Goal: Task Accomplishment & Management: Use online tool/utility

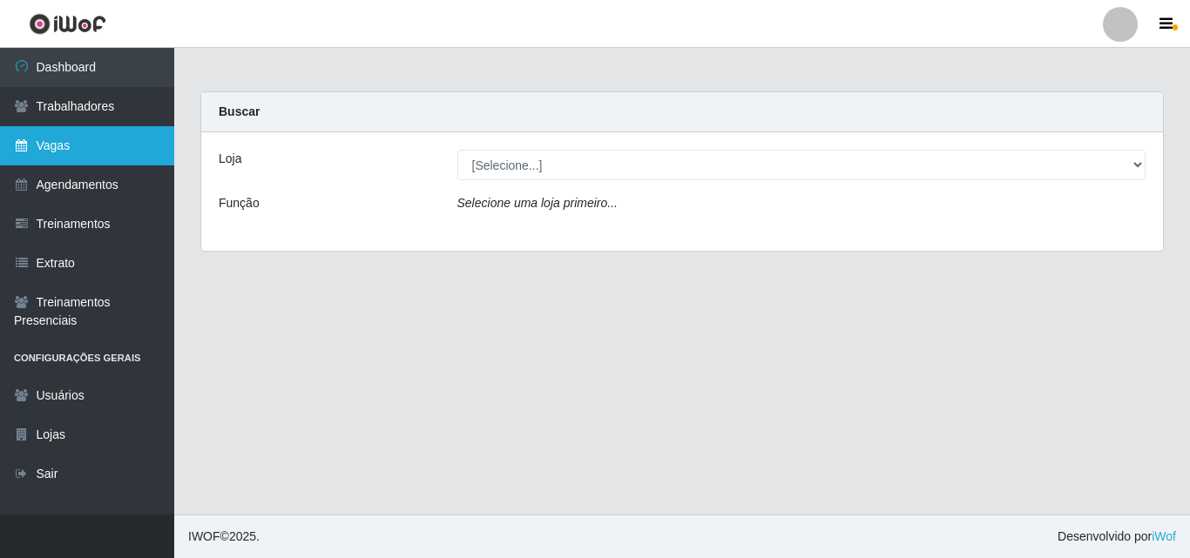
click at [50, 146] on link "Vagas" at bounding box center [87, 145] width 174 height 39
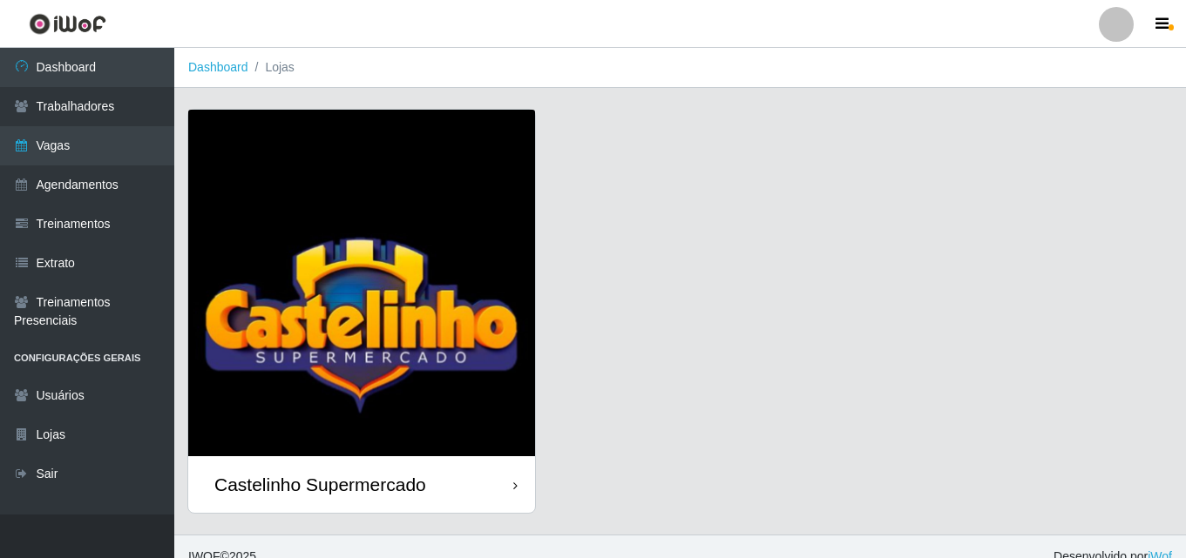
click at [295, 480] on div "Castelinho Supermercado" at bounding box center [320, 485] width 212 height 22
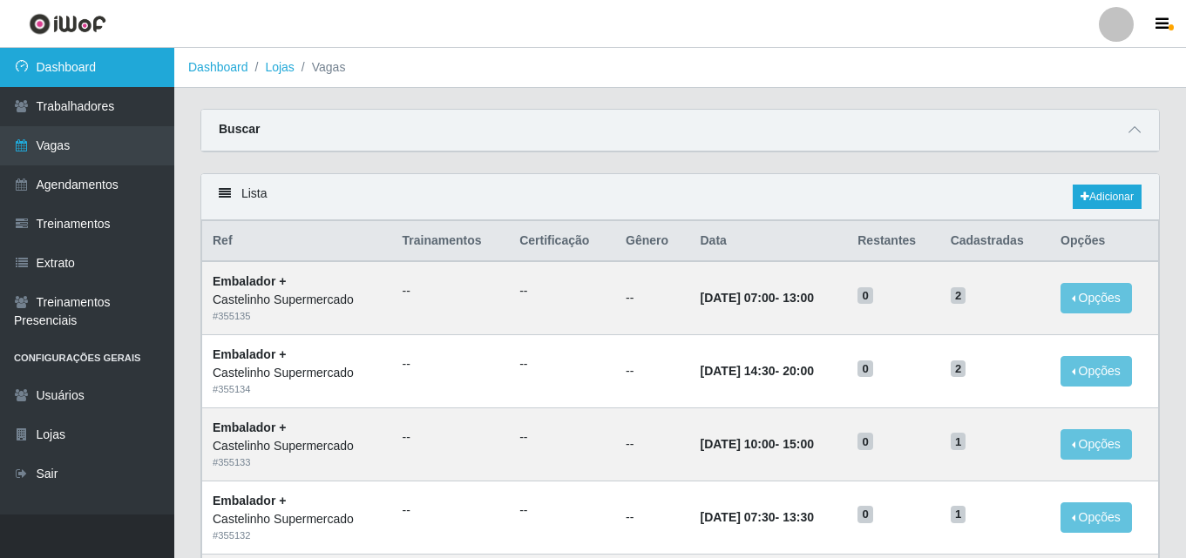
click at [76, 71] on link "Dashboard" at bounding box center [87, 67] width 174 height 39
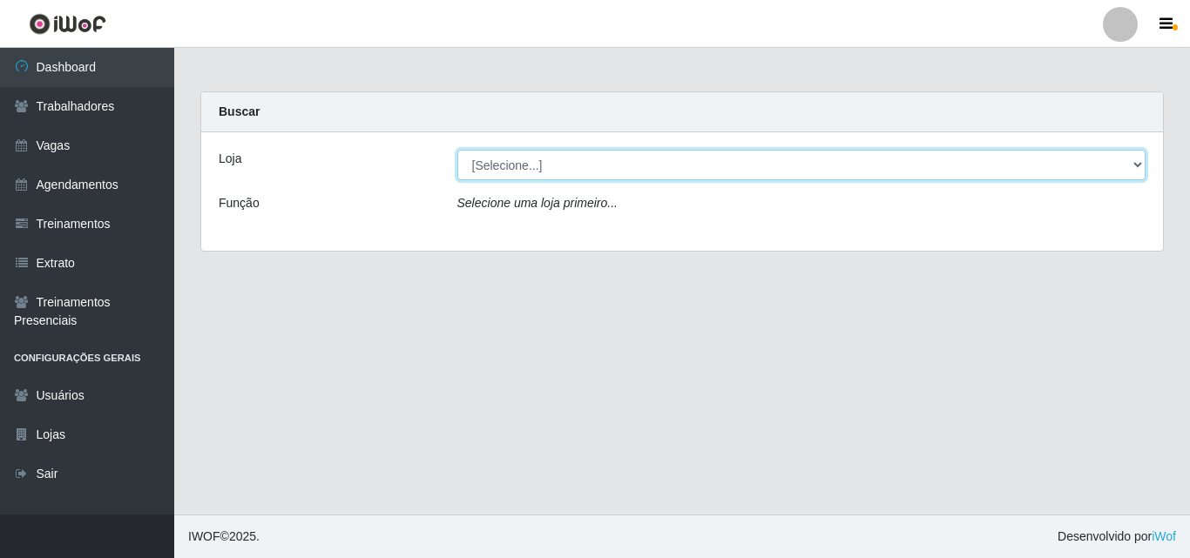
click at [569, 171] on select "[Selecione...] Castelinho Supermercado" at bounding box center [801, 165] width 689 height 30
select select "377"
click at [457, 150] on select "[Selecione...] Castelinho Supermercado" at bounding box center [801, 165] width 689 height 30
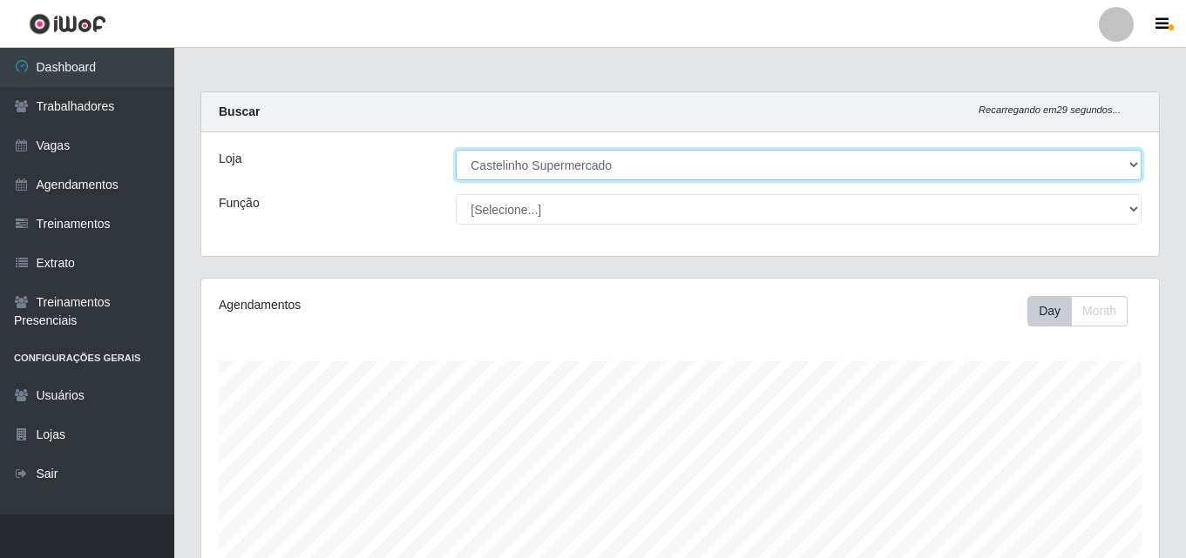
scroll to position [362, 957]
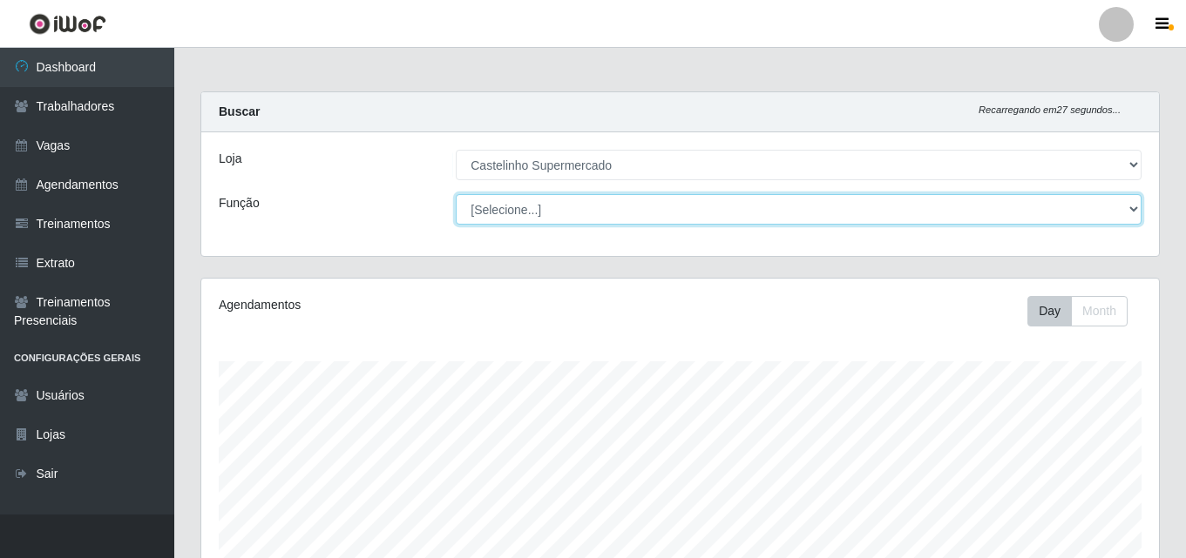
click at [509, 206] on select "[Selecione...] ASG ASG + ASG ++ Balconista de Açougue Balconista de Açougue + B…" at bounding box center [799, 209] width 686 height 30
select select "1"
click at [456, 194] on select "[Selecione...] ASG ASG + ASG ++ Balconista de Açougue Balconista de Açougue + B…" at bounding box center [799, 209] width 686 height 30
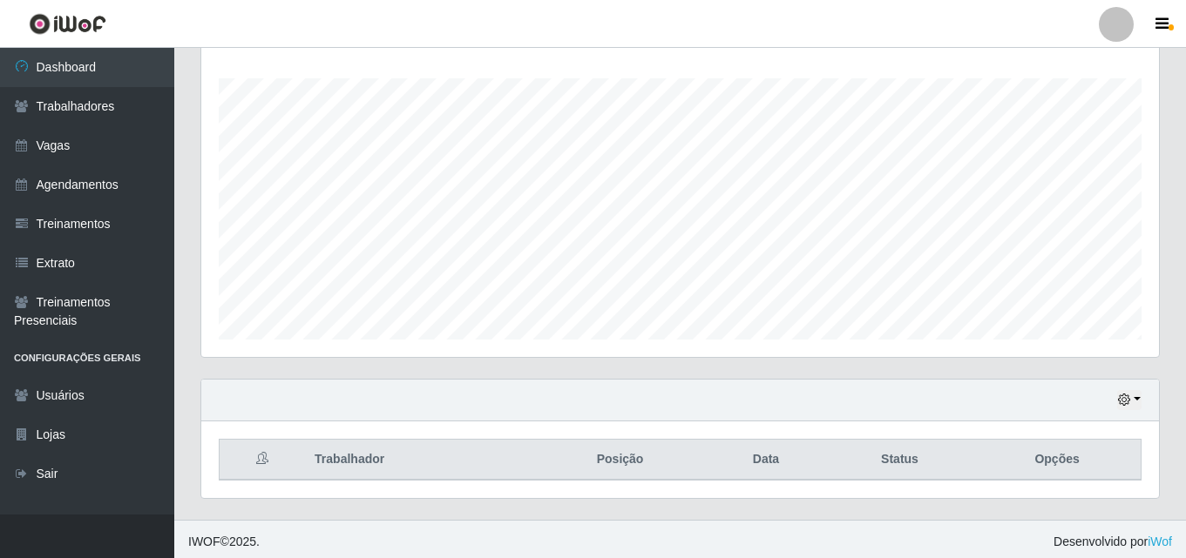
scroll to position [288, 0]
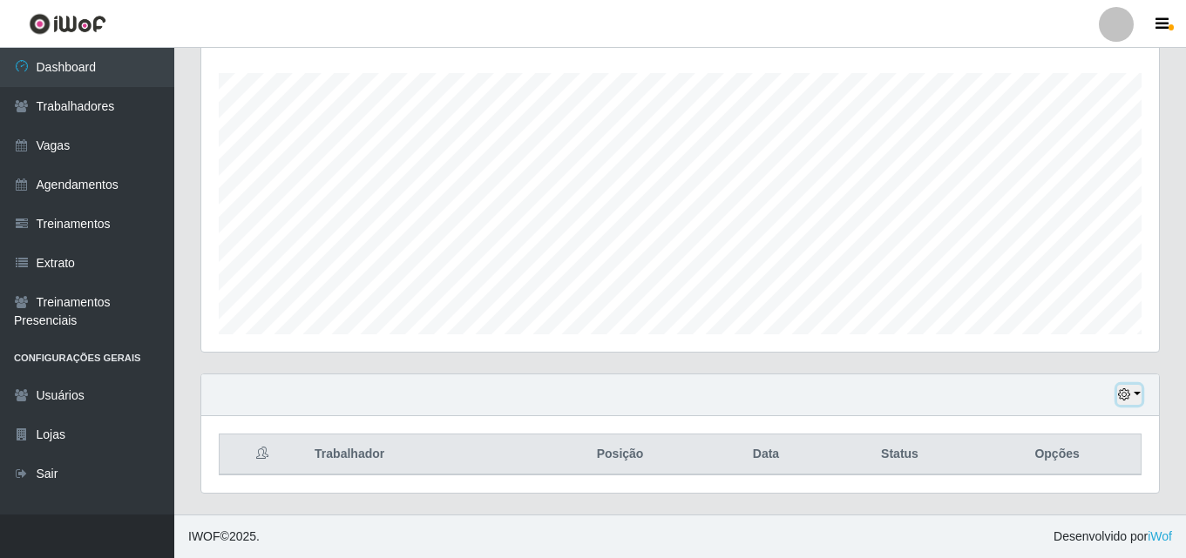
click at [1130, 399] on icon "button" at bounding box center [1124, 395] width 12 height 12
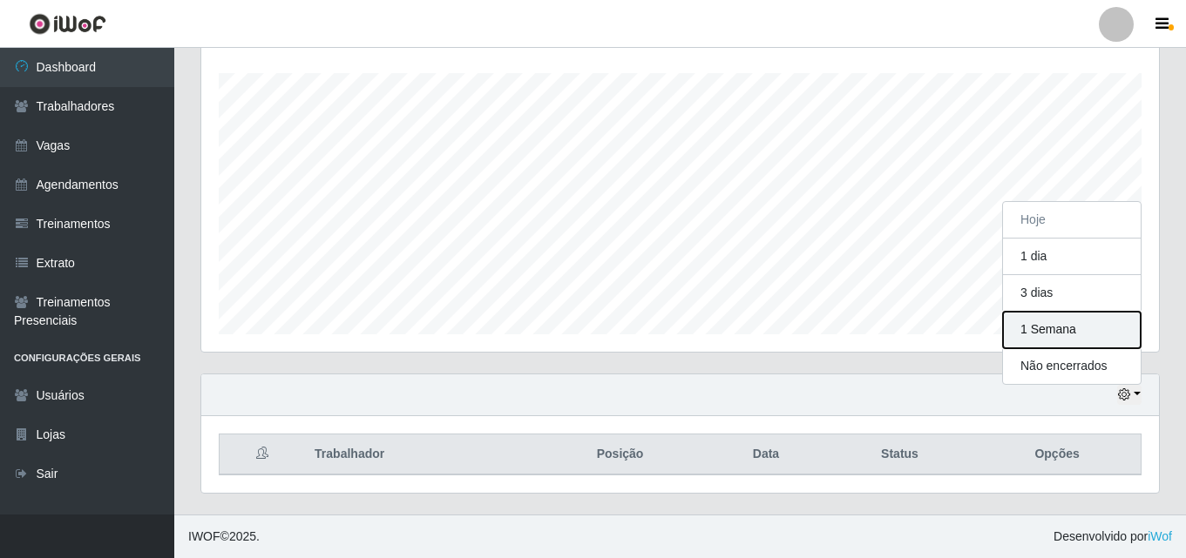
click at [1031, 330] on button "1 Semana" at bounding box center [1072, 330] width 138 height 37
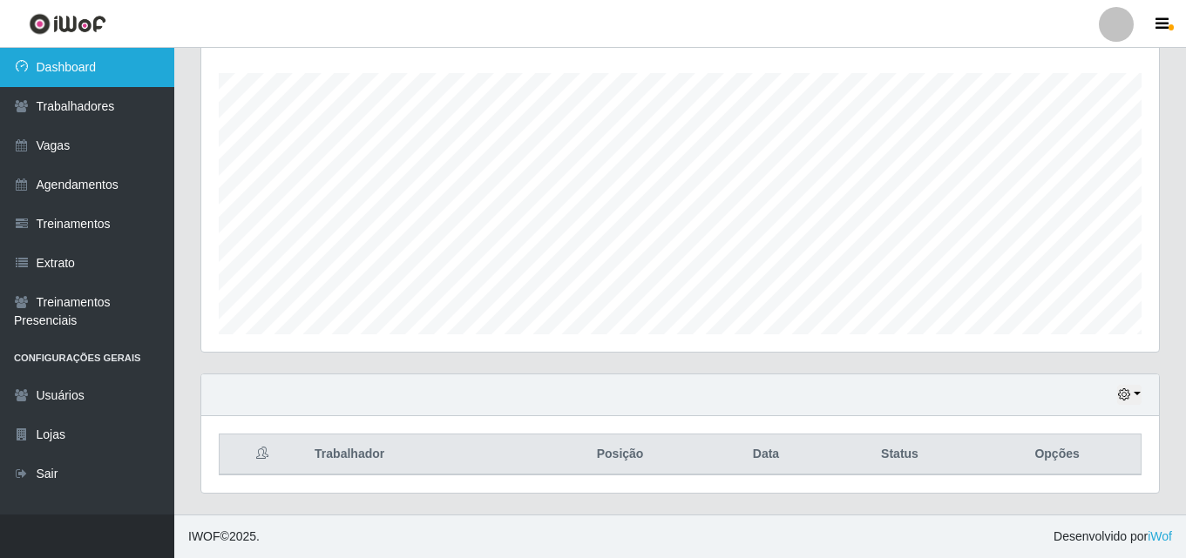
click at [72, 65] on link "Dashboard" at bounding box center [87, 67] width 174 height 39
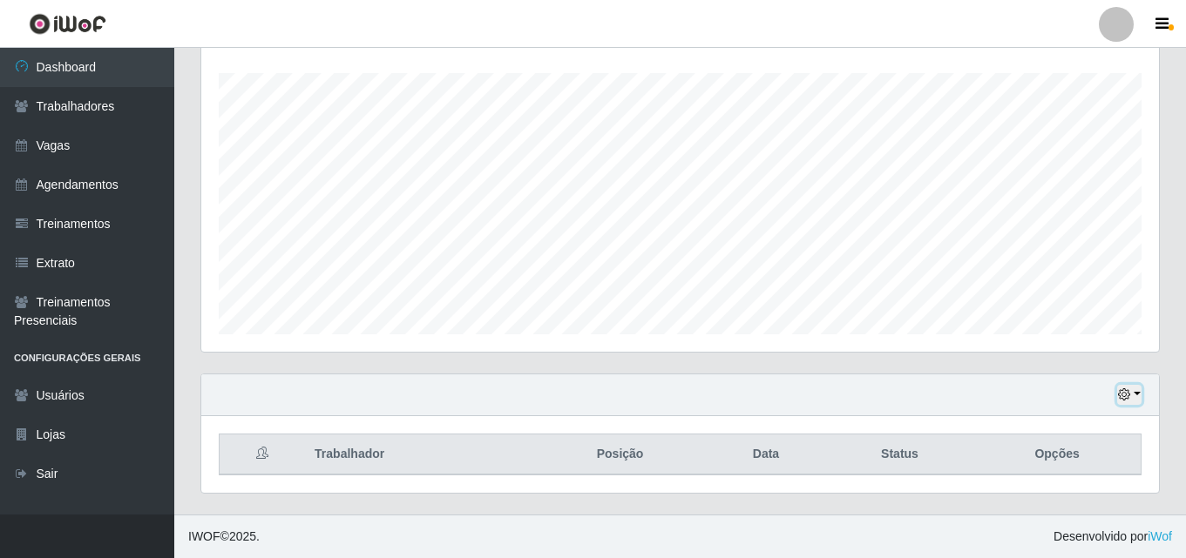
click at [1133, 395] on button "button" at bounding box center [1129, 395] width 24 height 20
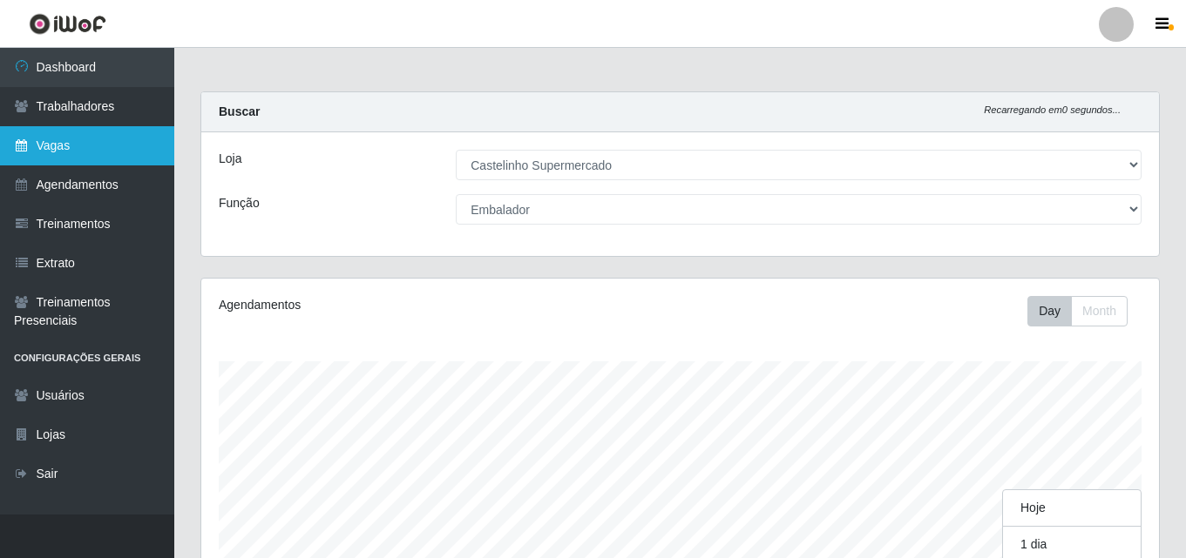
click at [41, 146] on link "Vagas" at bounding box center [87, 145] width 174 height 39
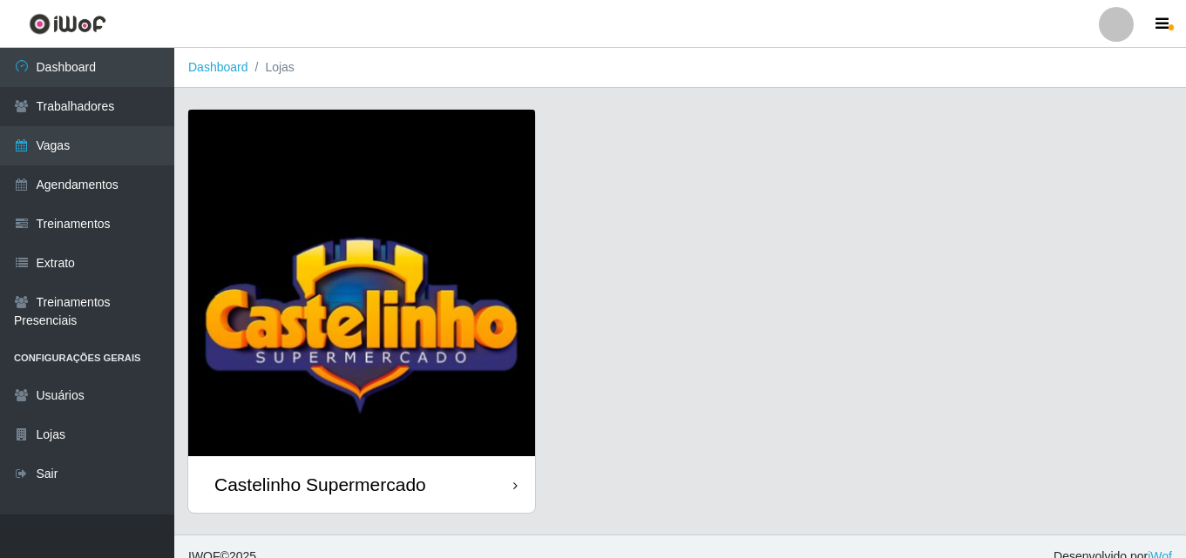
click at [385, 476] on div "Castelinho Supermercado" at bounding box center [320, 485] width 212 height 22
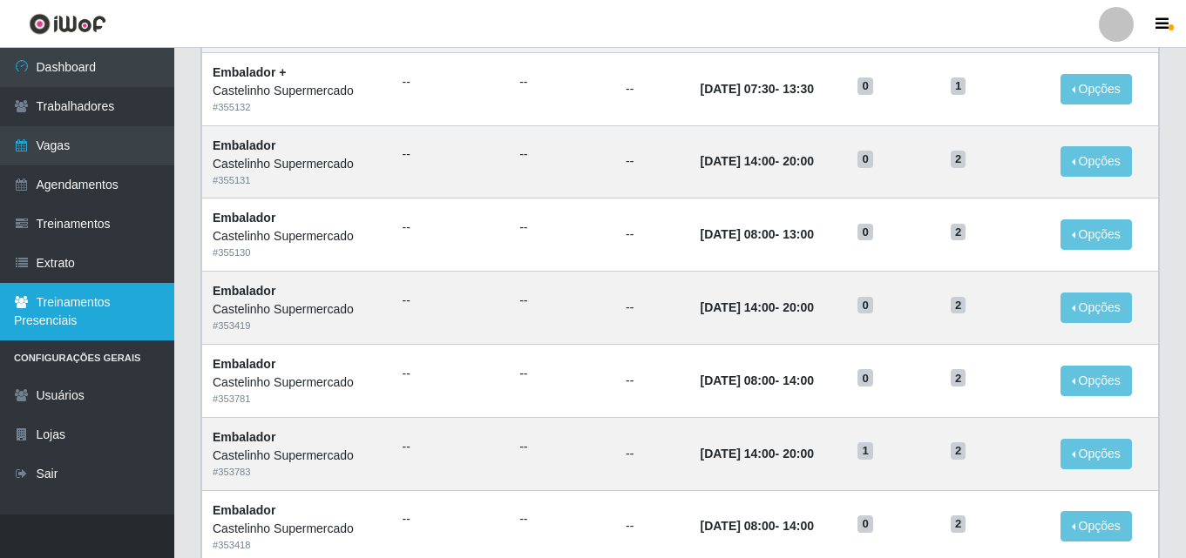
scroll to position [174, 0]
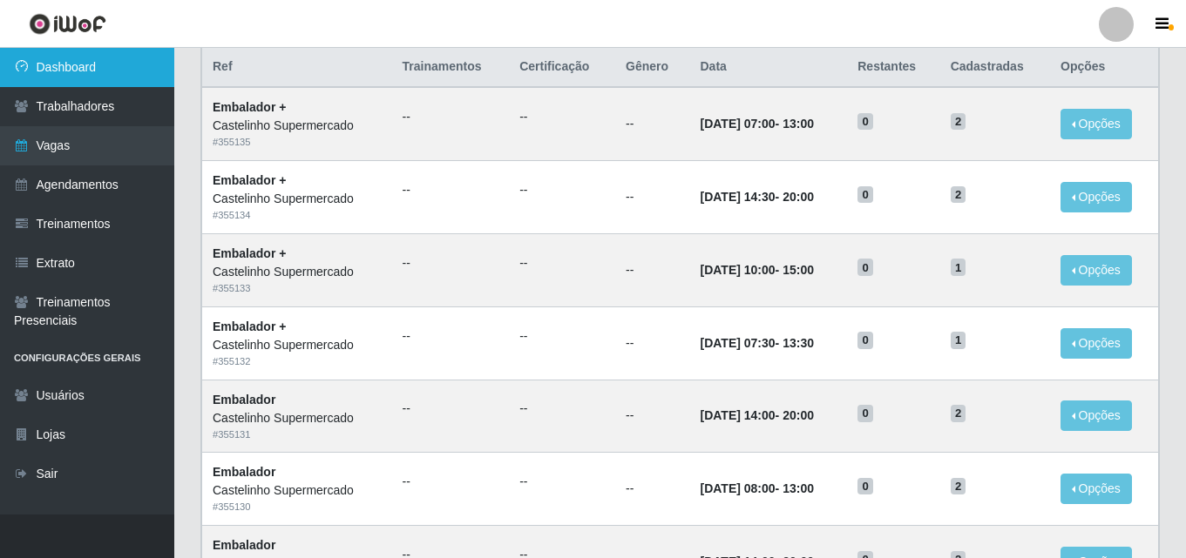
click at [62, 59] on link "Dashboard" at bounding box center [87, 67] width 174 height 39
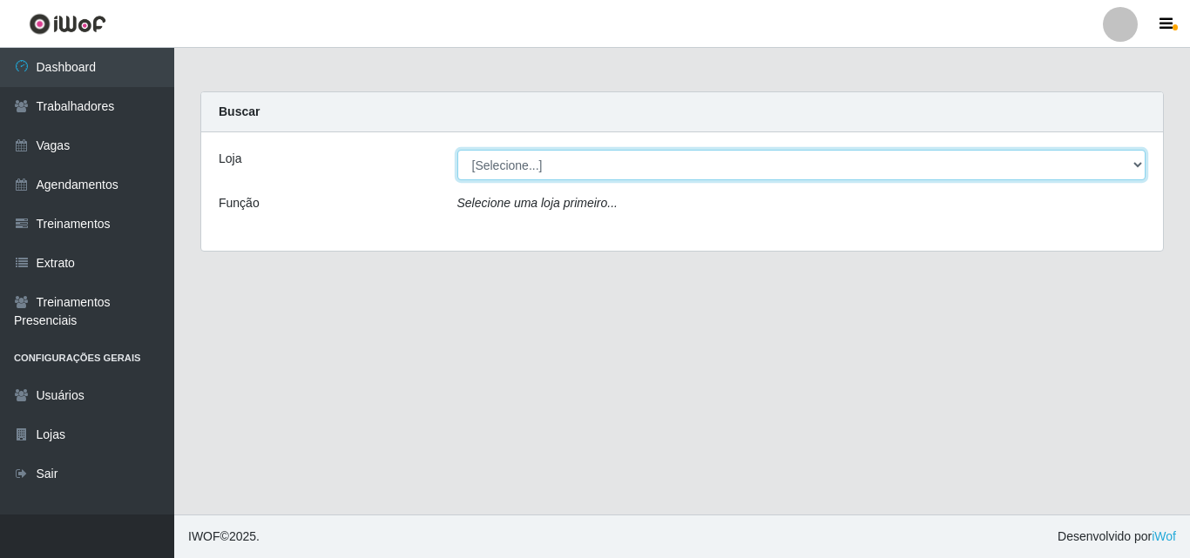
click at [542, 169] on select "[Selecione...] Castelinho Supermercado" at bounding box center [801, 165] width 689 height 30
select select "377"
click at [457, 150] on select "[Selecione...] Castelinho Supermercado" at bounding box center [801, 165] width 689 height 30
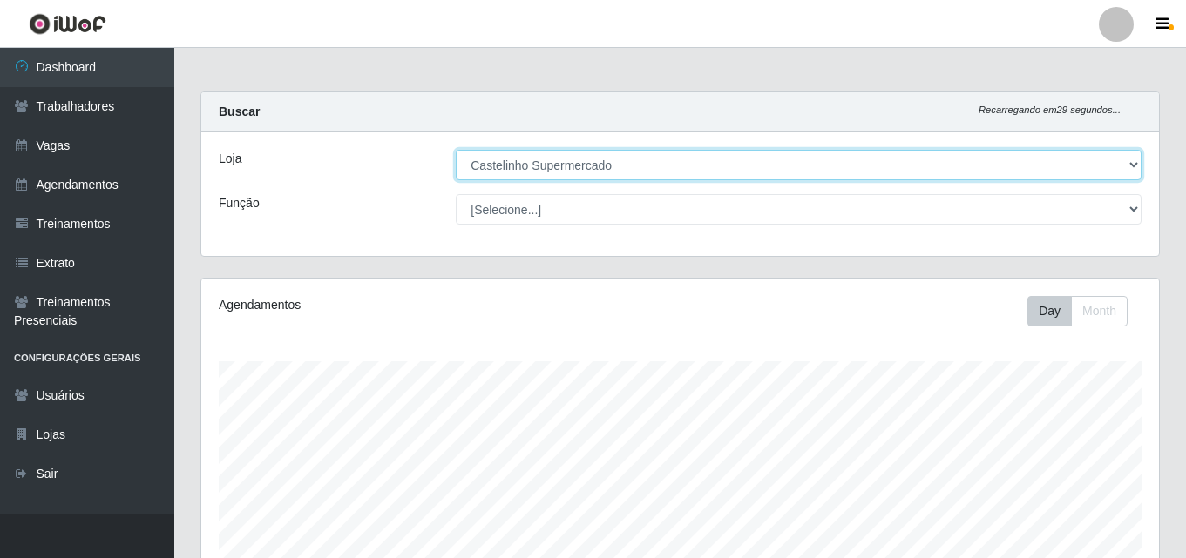
scroll to position [362, 957]
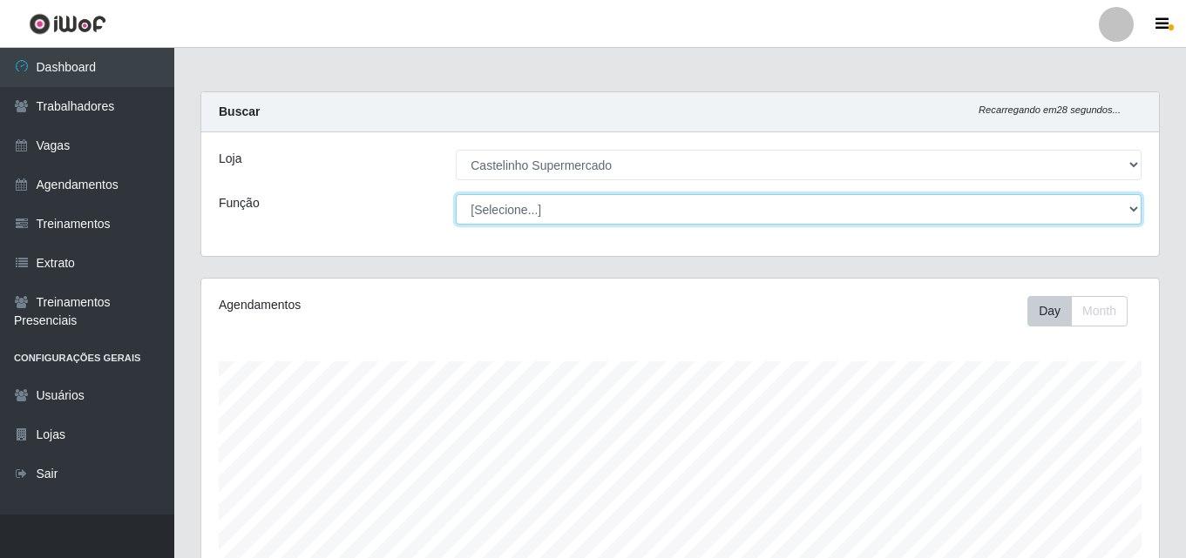
click at [527, 211] on select "[Selecione...] ASG ASG + ASG ++ Balconista de Açougue Balconista de Açougue + B…" at bounding box center [799, 209] width 686 height 30
select select "70"
click at [456, 194] on select "[Selecione...] ASG ASG + ASG ++ Balconista de Açougue Balconista de Açougue + B…" at bounding box center [799, 209] width 686 height 30
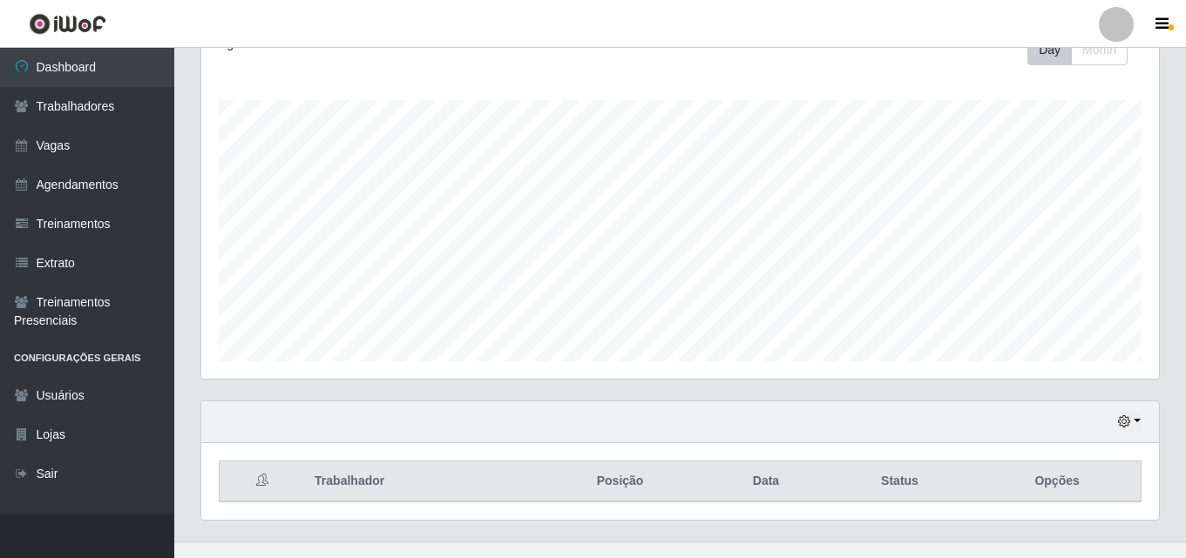
scroll to position [288, 0]
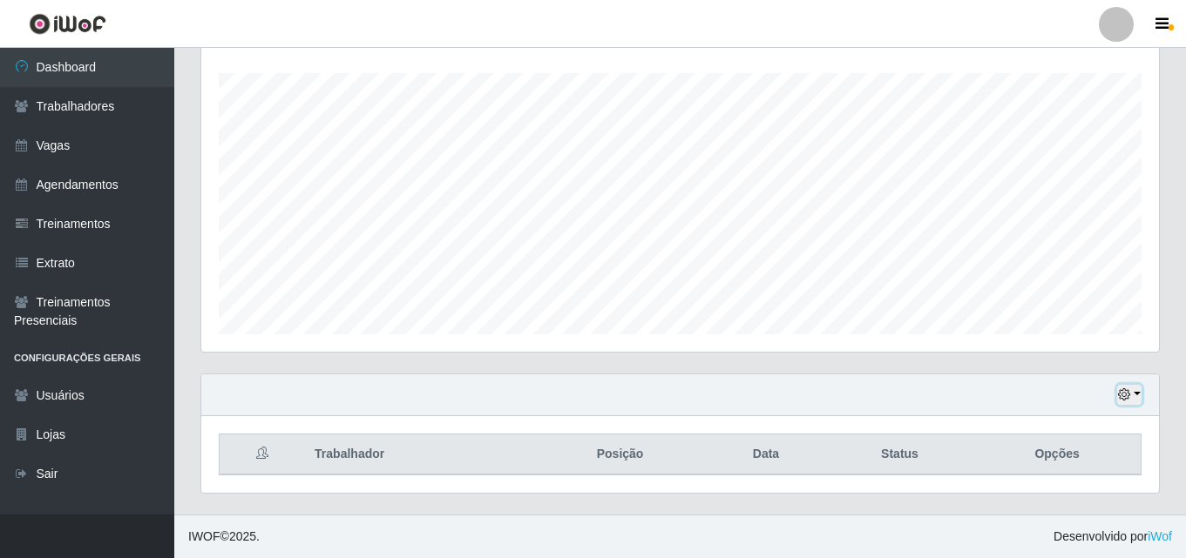
click at [1132, 395] on button "button" at bounding box center [1129, 395] width 24 height 20
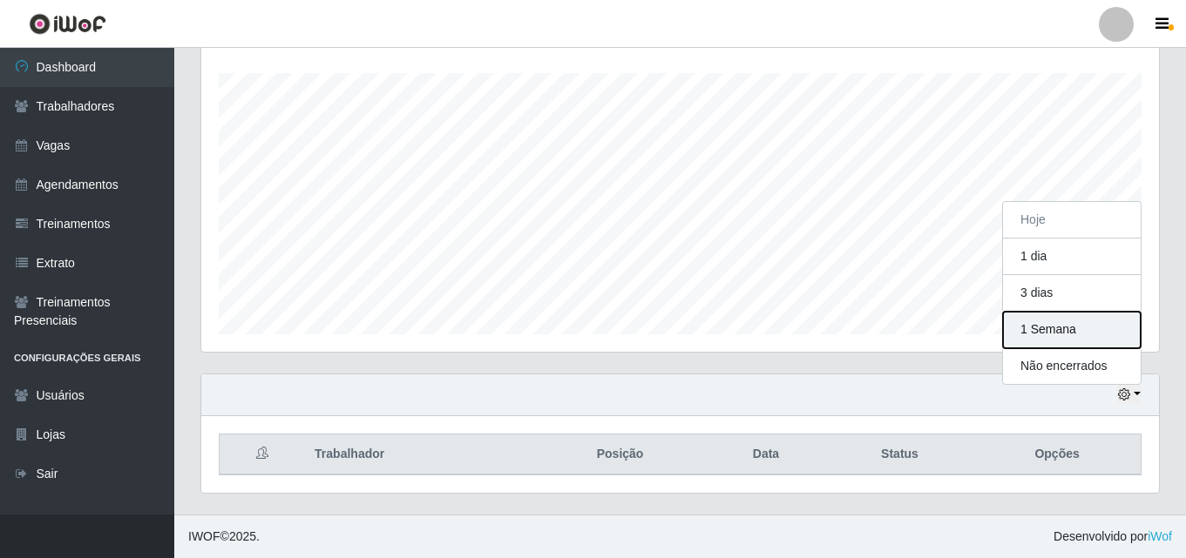
click at [1024, 332] on button "1 Semana" at bounding box center [1072, 330] width 138 height 37
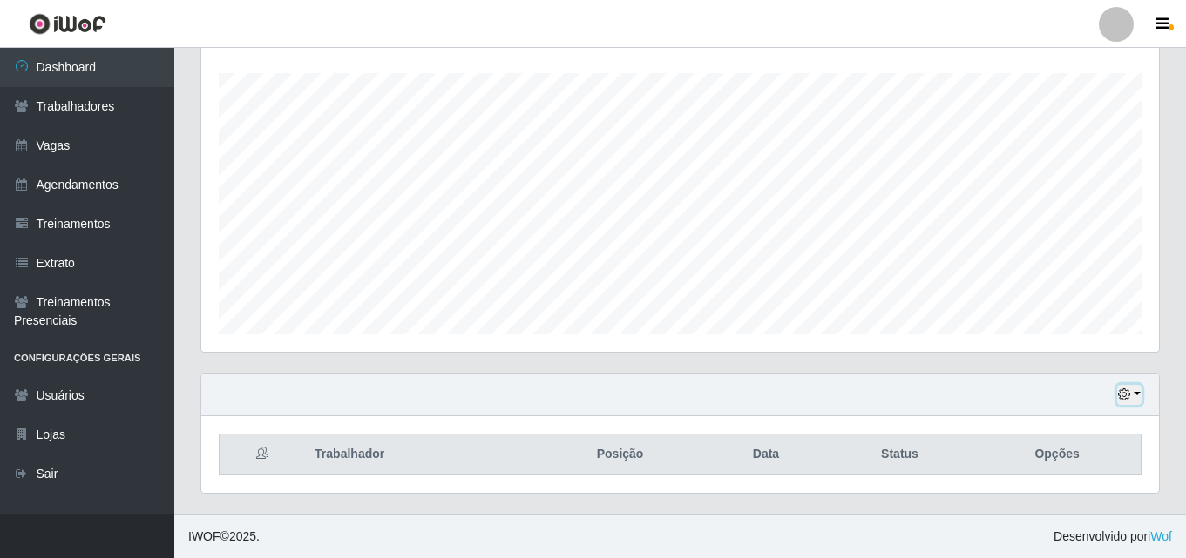
click at [1134, 396] on button "button" at bounding box center [1129, 395] width 24 height 20
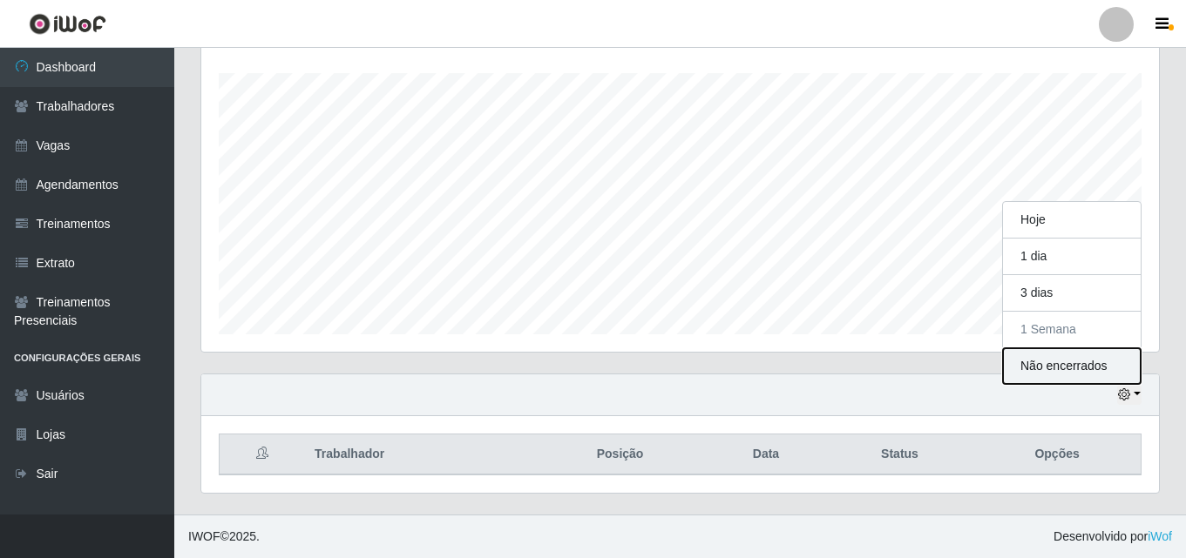
click at [1044, 370] on button "Não encerrados" at bounding box center [1072, 366] width 138 height 36
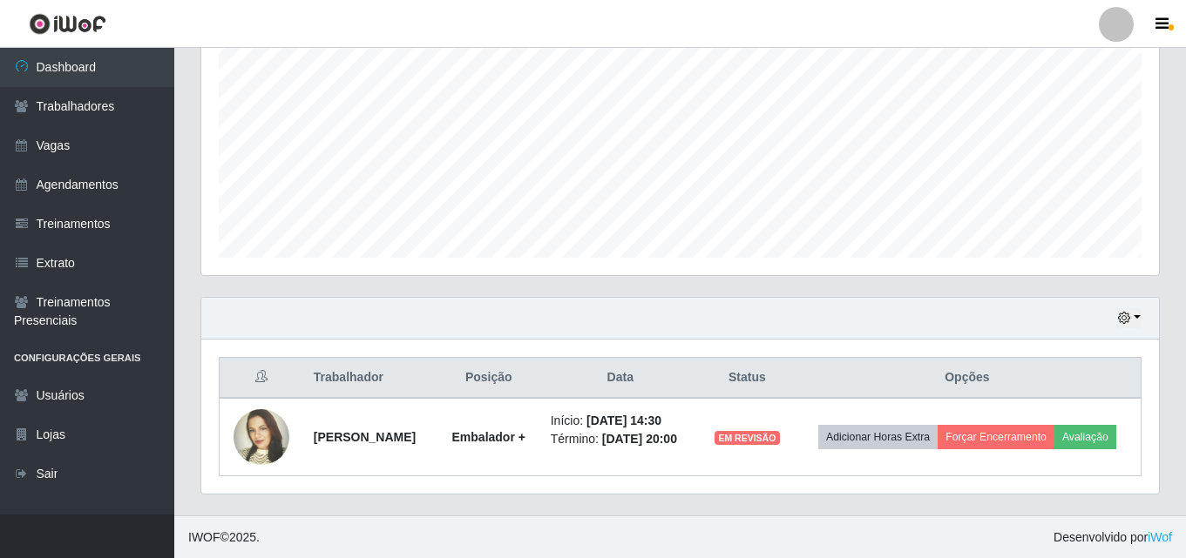
scroll to position [0, 0]
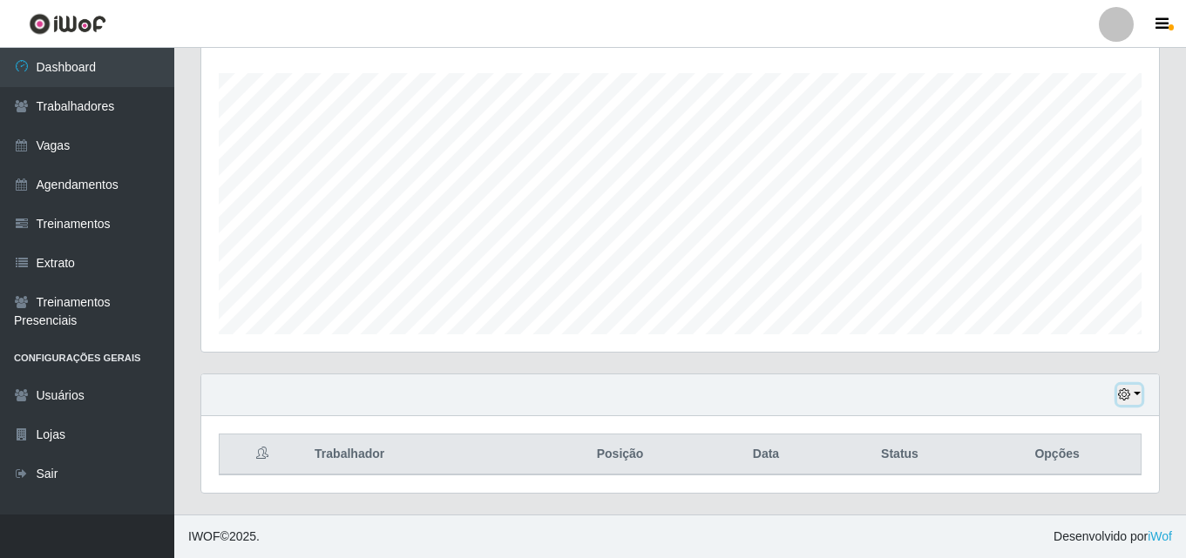
click at [1131, 395] on button "button" at bounding box center [1129, 395] width 24 height 20
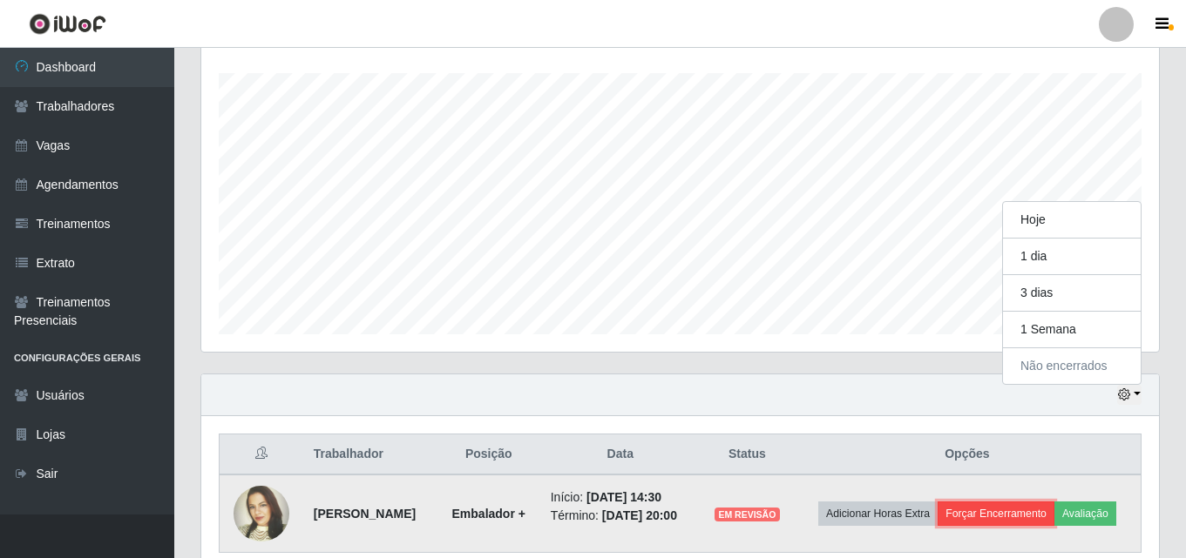
click at [1004, 512] on button "Forçar Encerramento" at bounding box center [995, 514] width 117 height 24
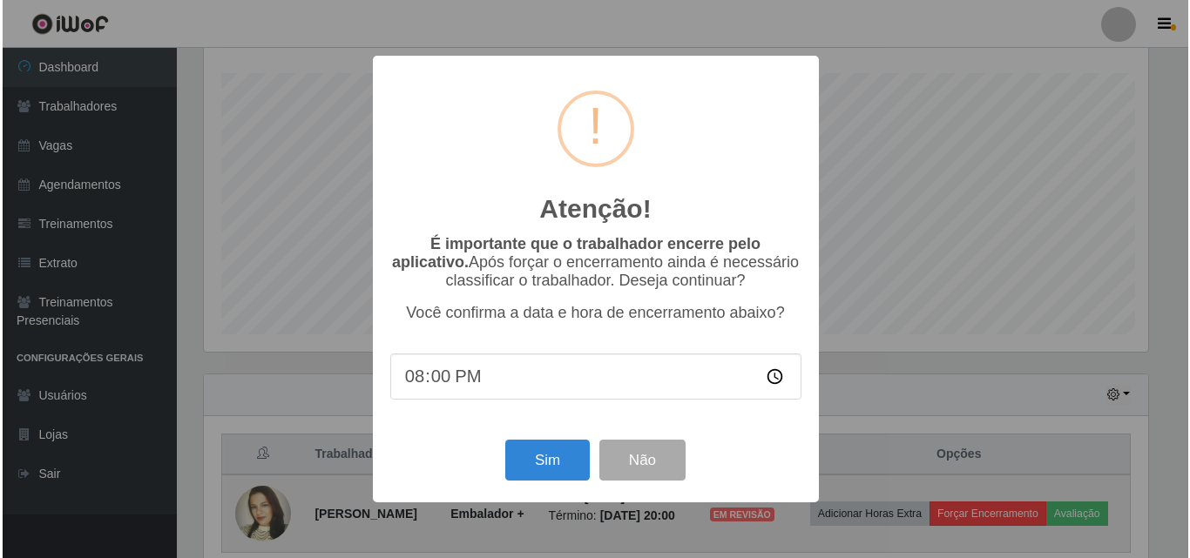
scroll to position [870769, 870182]
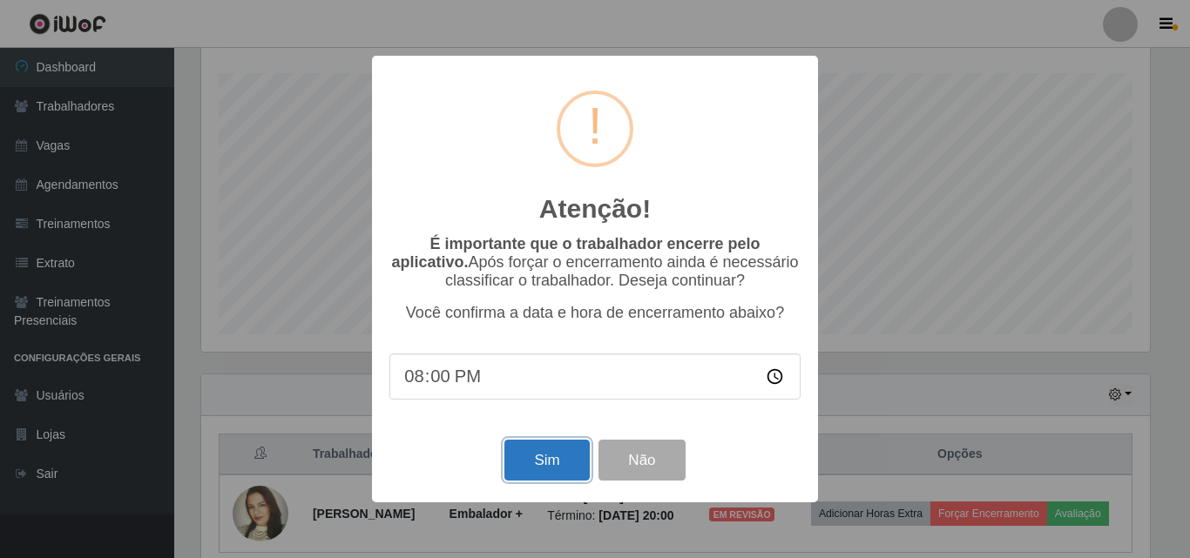
click at [531, 470] on button "Sim" at bounding box center [546, 460] width 84 height 41
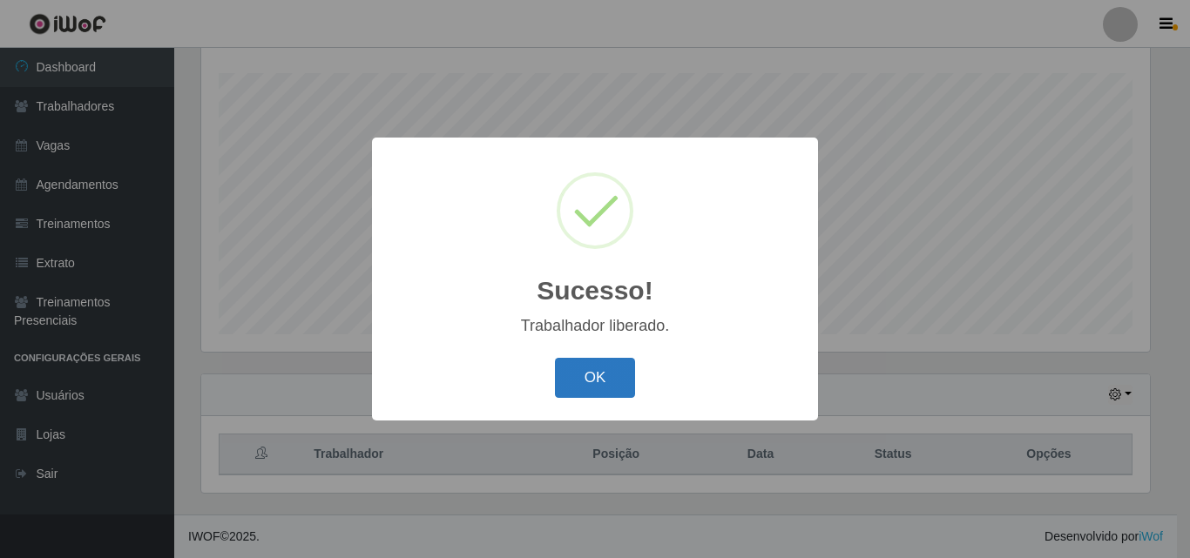
click at [592, 388] on button "OK" at bounding box center [595, 378] width 81 height 41
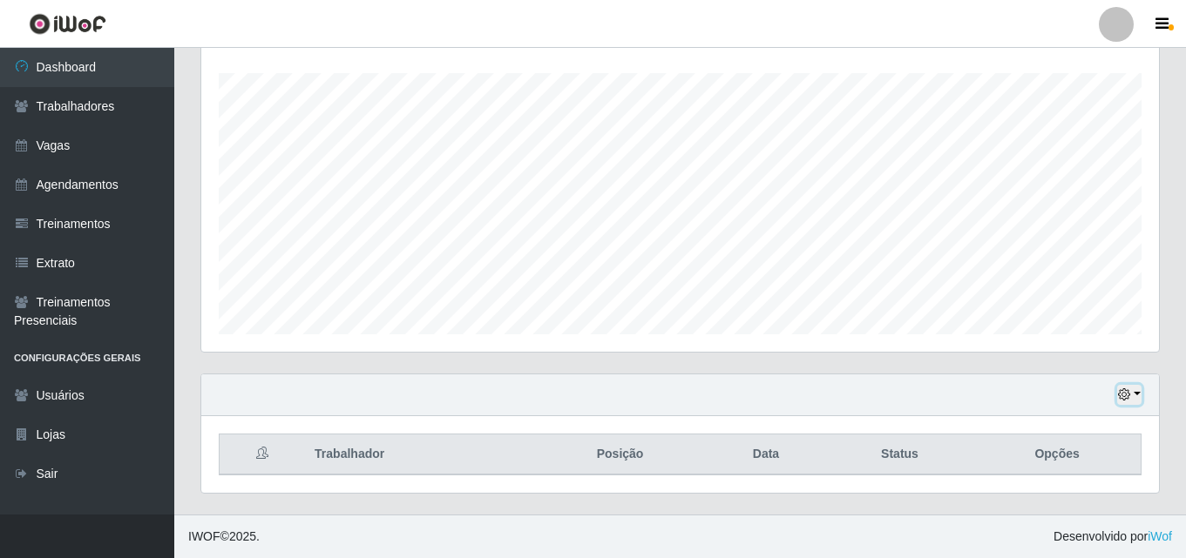
click at [1136, 395] on button "button" at bounding box center [1129, 395] width 24 height 20
